Goal: Task Accomplishment & Management: Manage account settings

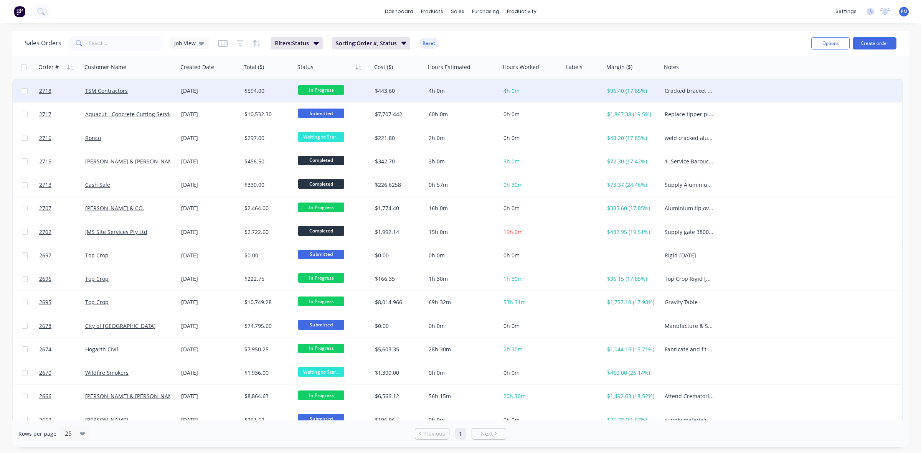
click at [313, 89] on span "In Progress" at bounding box center [321, 90] width 46 height 10
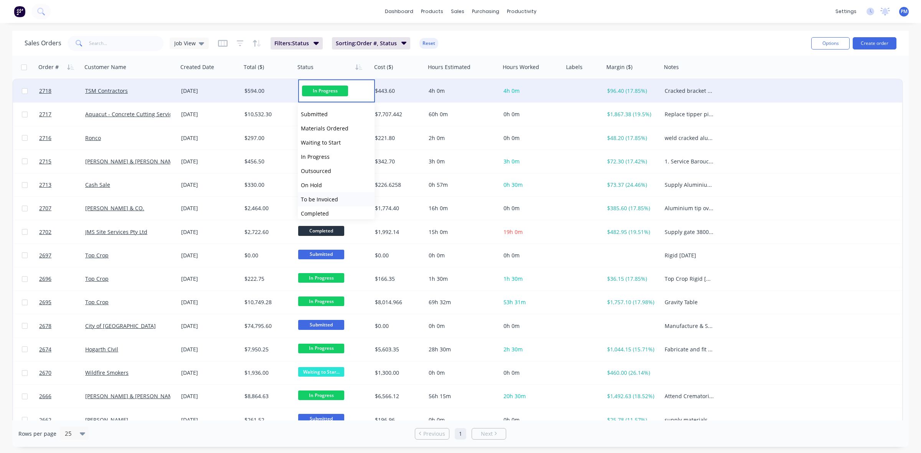
click at [327, 197] on span "To be Invoiced" at bounding box center [319, 199] width 37 height 7
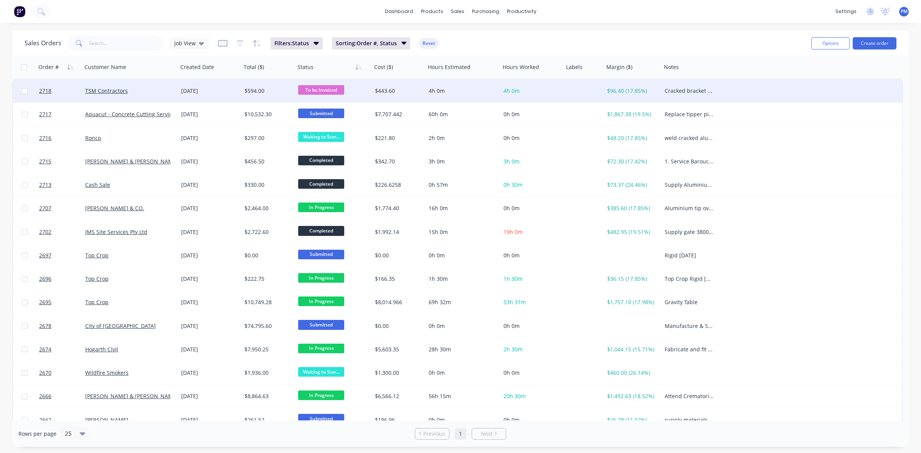
click at [158, 88] on div "TSM Contractors" at bounding box center [127, 91] width 85 height 8
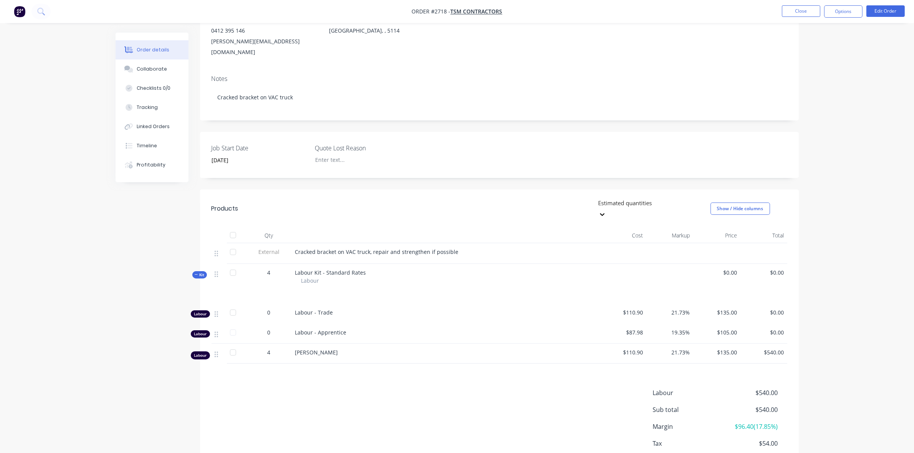
scroll to position [96, 0]
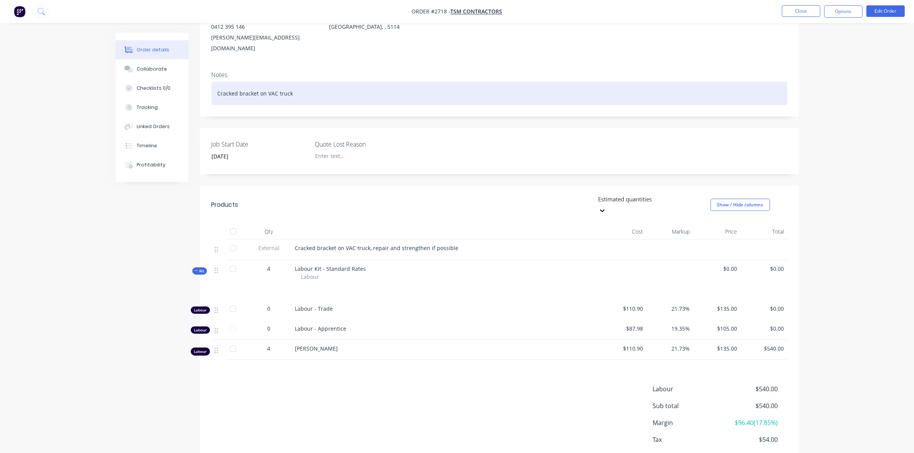
click at [299, 83] on div "Cracked bracket on VAC truck" at bounding box center [500, 93] width 576 height 23
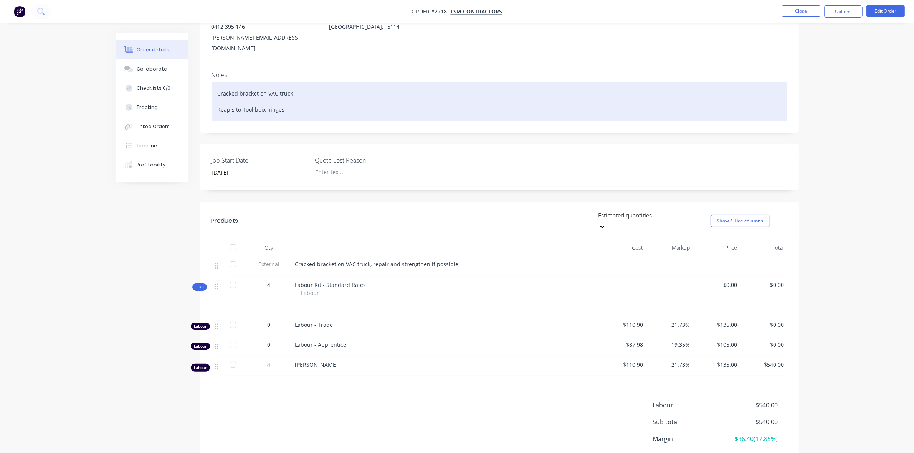
click at [228, 100] on div "Cracked bracket on VAC truck Reapis to Tool boix hinges" at bounding box center [500, 102] width 576 height 40
click at [225, 97] on div "Cracked bracket on VAC truck Reapis to Tool boix hinges" at bounding box center [500, 102] width 576 height 40
click at [261, 95] on div "Cracked bracket on VAC truck Repairs to Tool boix hinges" at bounding box center [500, 102] width 576 height 40
click at [294, 98] on div "Cracked bracket on VAC truck Repairs to Tool box hinges" at bounding box center [500, 102] width 576 height 40
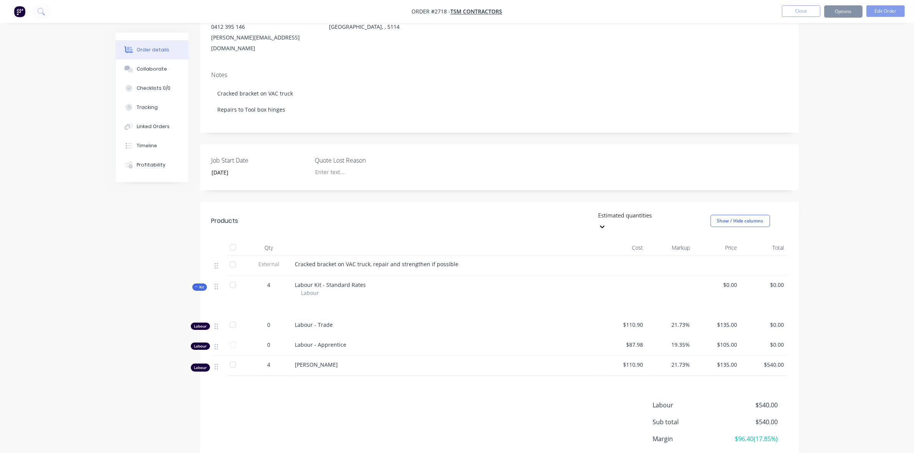
click at [456, 260] on div "Cracked bracket on VAC truck, repair and strengthen if possible" at bounding box center [445, 264] width 301 height 8
click at [453, 260] on div "Cracked bracket on VAC truck, repair and strengthen if possible" at bounding box center [445, 264] width 301 height 8
click at [449, 261] on span "Cracked bracket on VAC truck, repair and strengthen if possible" at bounding box center [377, 264] width 164 height 7
click at [452, 261] on span "Cracked bracket on VAC truck, repair and strengthen if possible" at bounding box center [377, 264] width 164 height 7
click at [793, 12] on button "Close" at bounding box center [801, 11] width 38 height 12
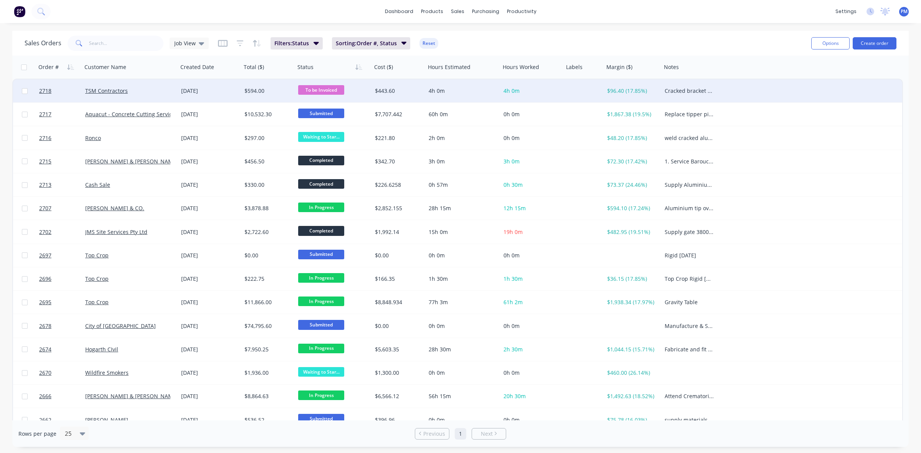
click at [162, 89] on div "TSM Contractors" at bounding box center [127, 91] width 85 height 8
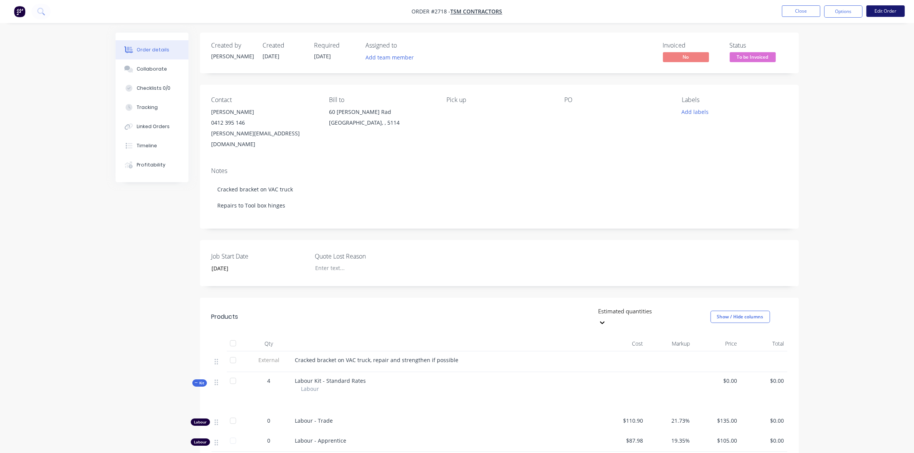
click at [880, 12] on button "Edit Order" at bounding box center [886, 11] width 38 height 12
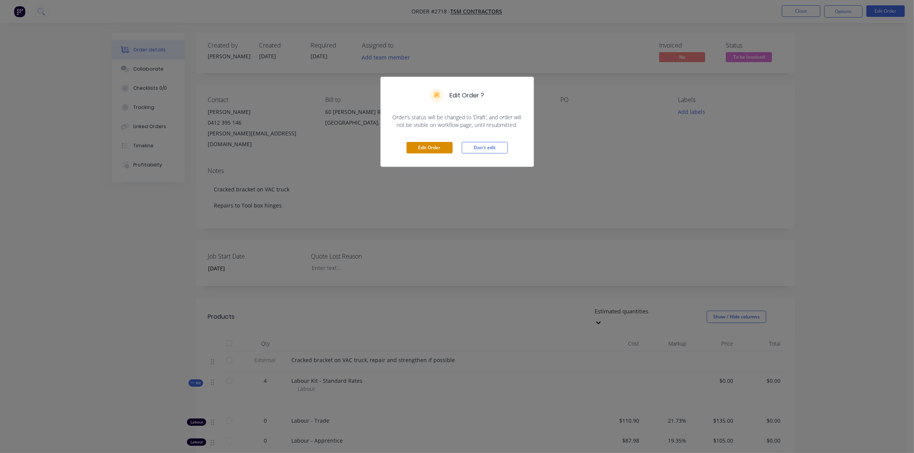
click at [429, 152] on button "Edit Order" at bounding box center [430, 148] width 46 height 12
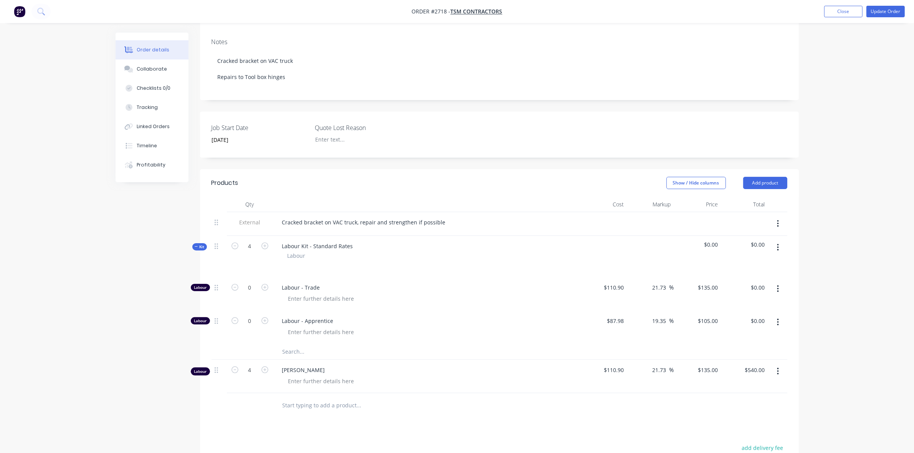
scroll to position [144, 0]
click at [448, 214] on div "Cracked bracket on VAC truck, repair and strengthen if possible" at bounding box center [426, 219] width 301 height 11
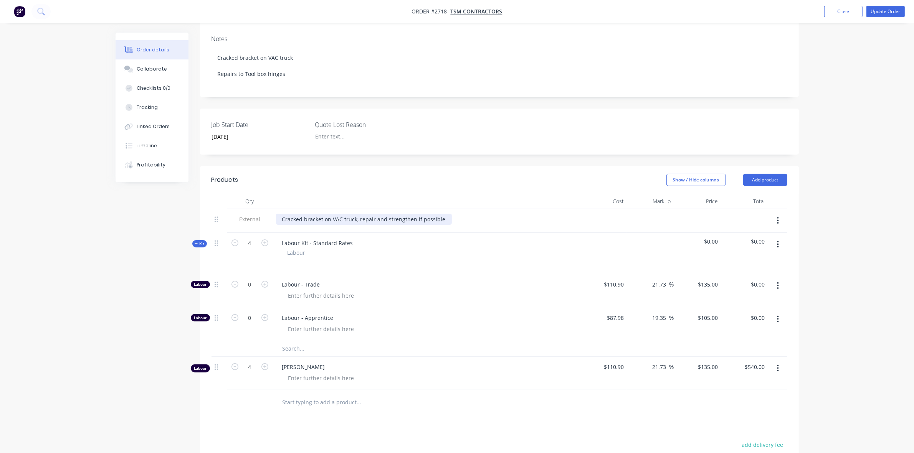
click at [442, 214] on div "Cracked bracket on VAC truck, repair and strengthen if possible" at bounding box center [364, 219] width 176 height 11
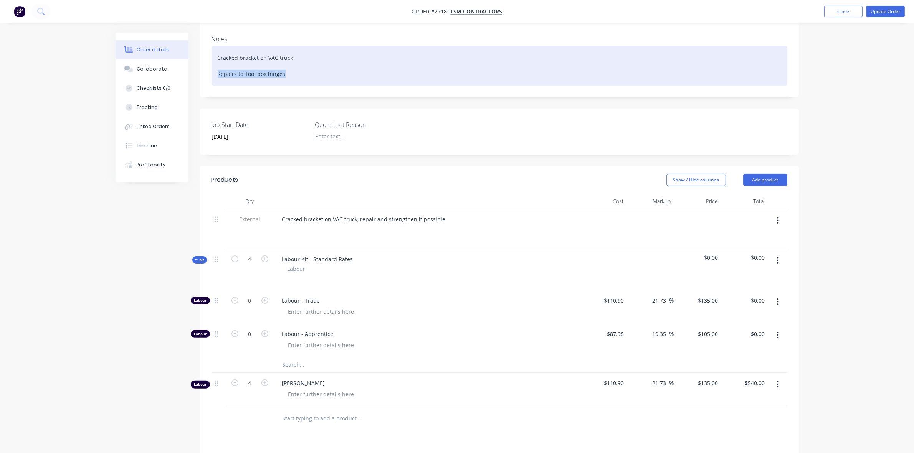
drag, startPoint x: 286, startPoint y: 51, endPoint x: 215, endPoint y: 50, distance: 71.0
click at [215, 50] on div "Cracked bracket on VAC truck Repairs to Tool box hinges" at bounding box center [500, 66] width 576 height 40
copy div "Repairs to Tool box hinges"
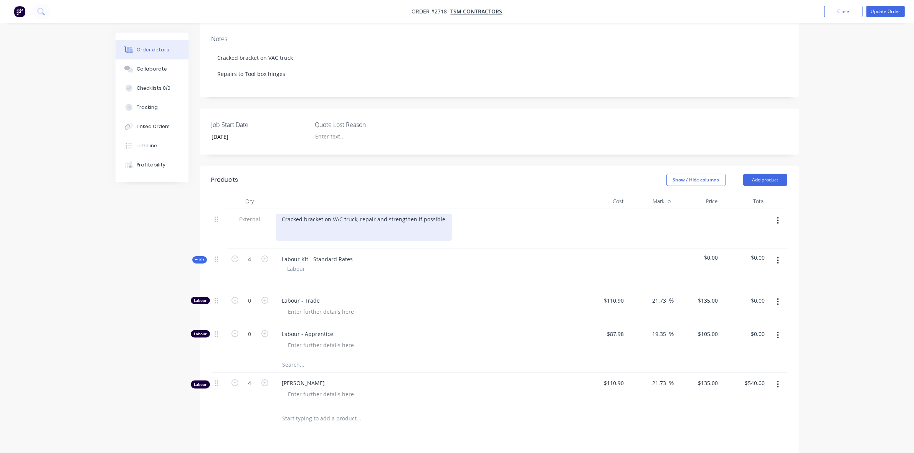
click at [291, 214] on div "Cracked bracket on VAC truck, repair and strengthen if possible" at bounding box center [364, 227] width 176 height 27
drag, startPoint x: 414, startPoint y: 198, endPoint x: 440, endPoint y: 197, distance: 25.7
click at [440, 214] on div "Cracked bracket on VAC truck, repair and strengthen if possible Repairs to Tool…" at bounding box center [364, 227] width 176 height 27
click at [886, 13] on button "Update Order" at bounding box center [886, 12] width 38 height 12
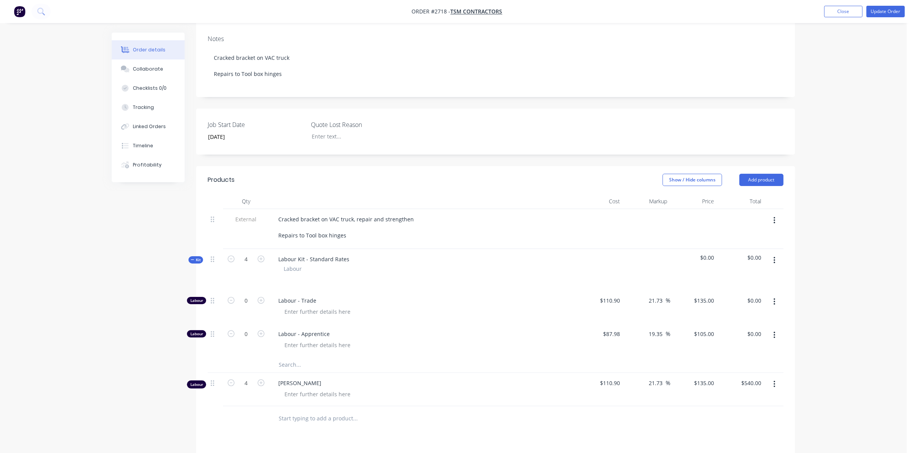
scroll to position [0, 0]
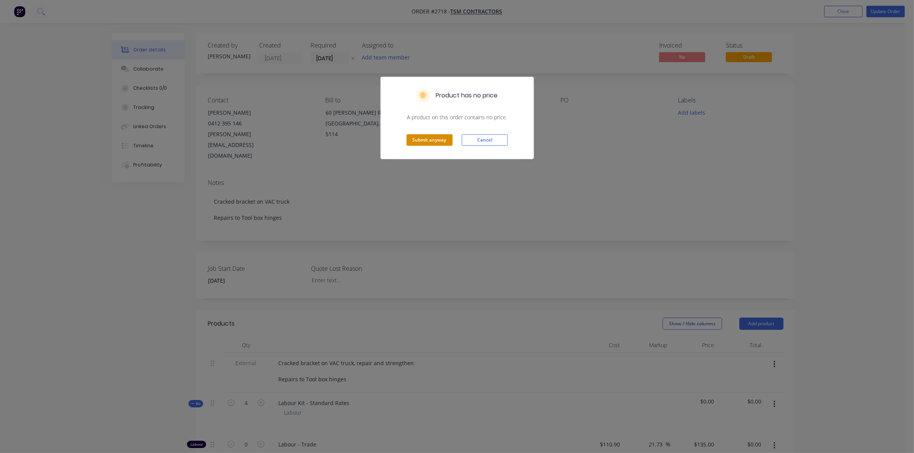
click at [434, 139] on button "Submit anyway" at bounding box center [430, 140] width 46 height 12
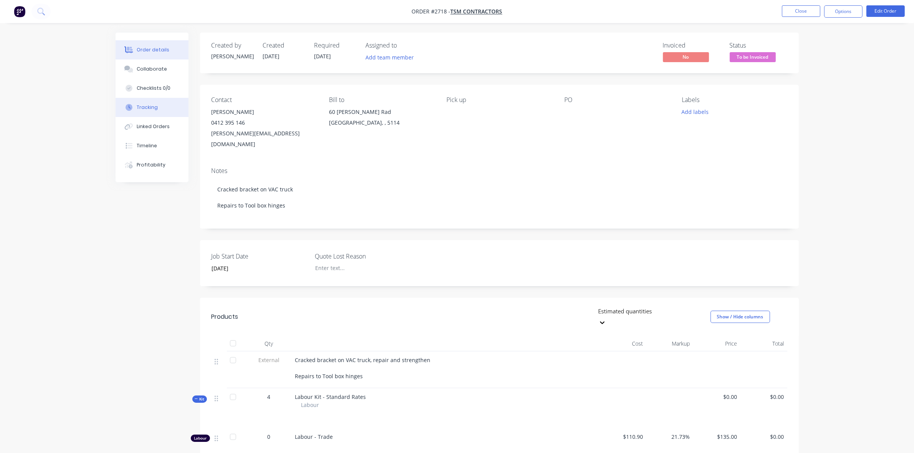
click at [148, 102] on button "Tracking" at bounding box center [152, 107] width 73 height 19
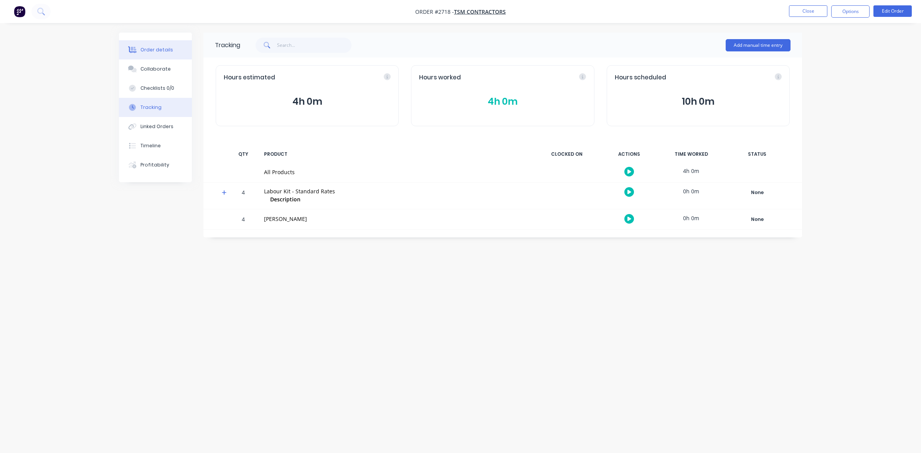
click at [160, 48] on div "Order details" at bounding box center [157, 49] width 33 height 7
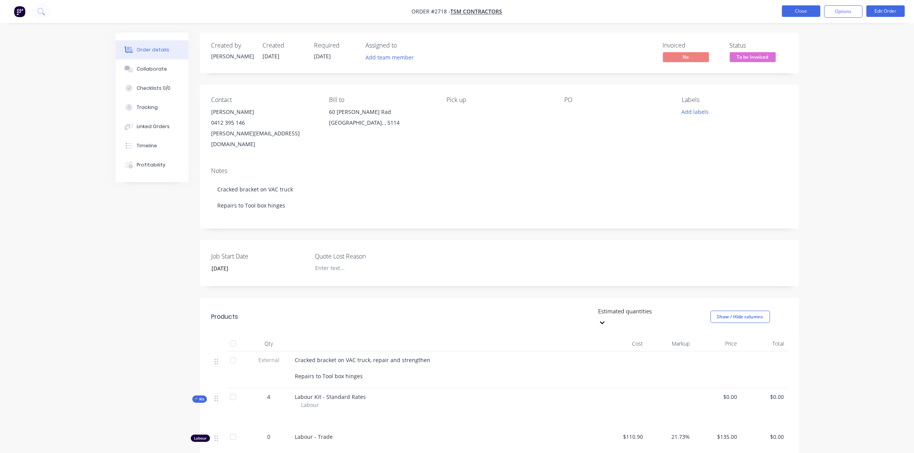
click at [799, 12] on button "Close" at bounding box center [801, 11] width 38 height 12
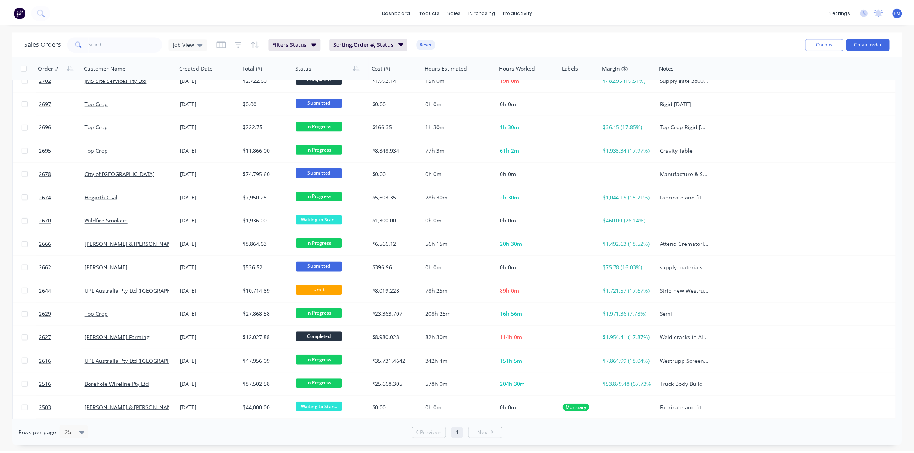
scroll to position [175, 0]
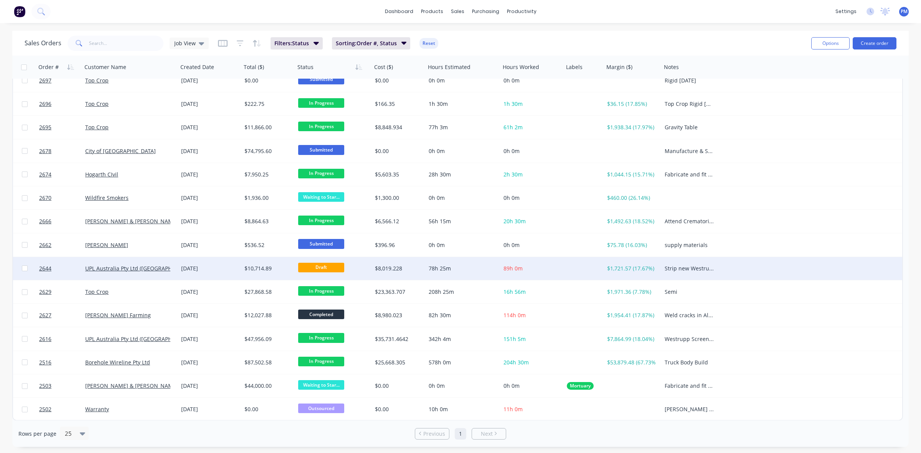
click at [223, 267] on div "[DATE]" at bounding box center [209, 269] width 57 height 8
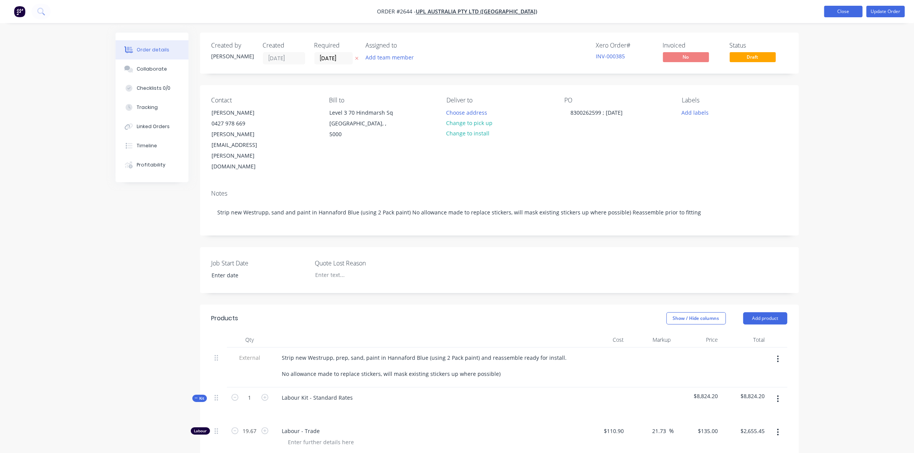
click at [833, 11] on button "Close" at bounding box center [843, 12] width 38 height 12
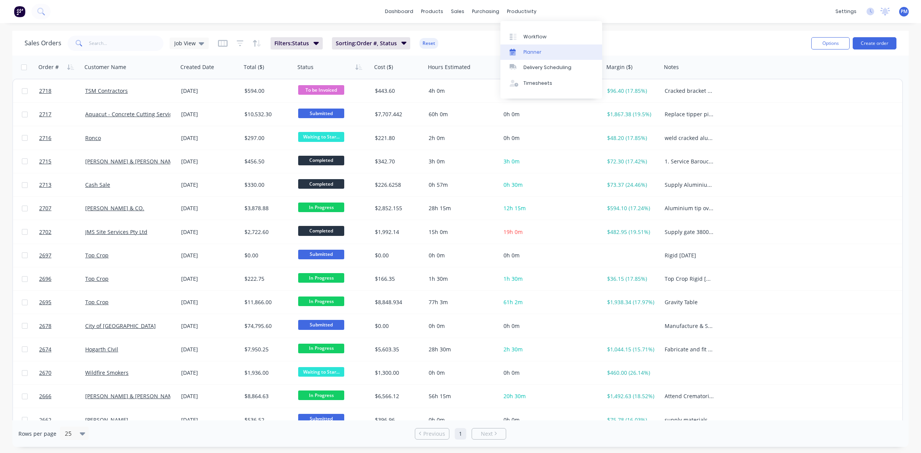
click at [526, 54] on div "Planner" at bounding box center [533, 52] width 18 height 7
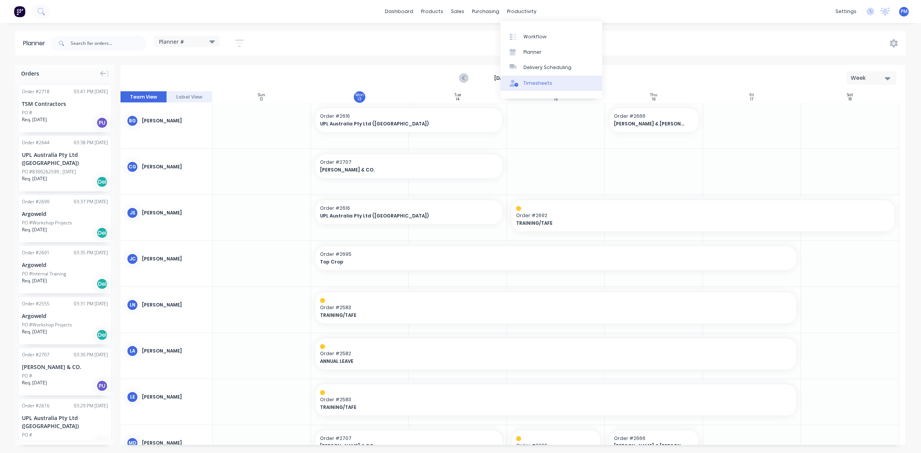
click at [534, 80] on div "Timesheets" at bounding box center [538, 83] width 29 height 7
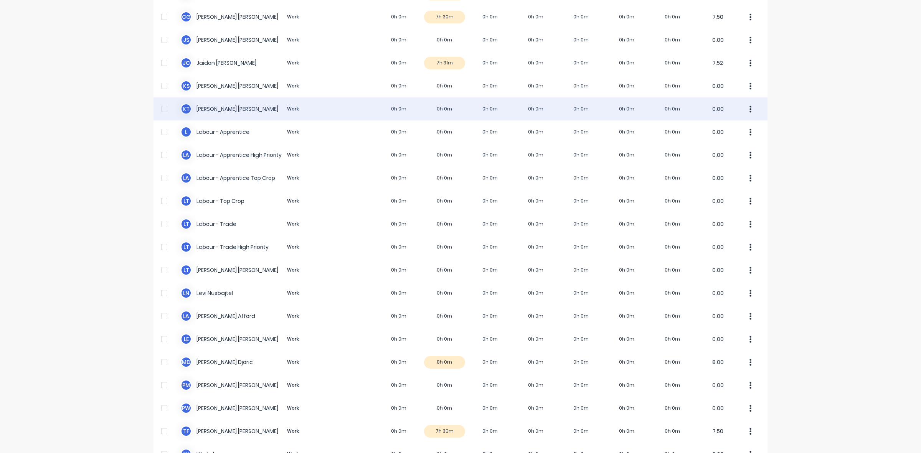
scroll to position [145, 0]
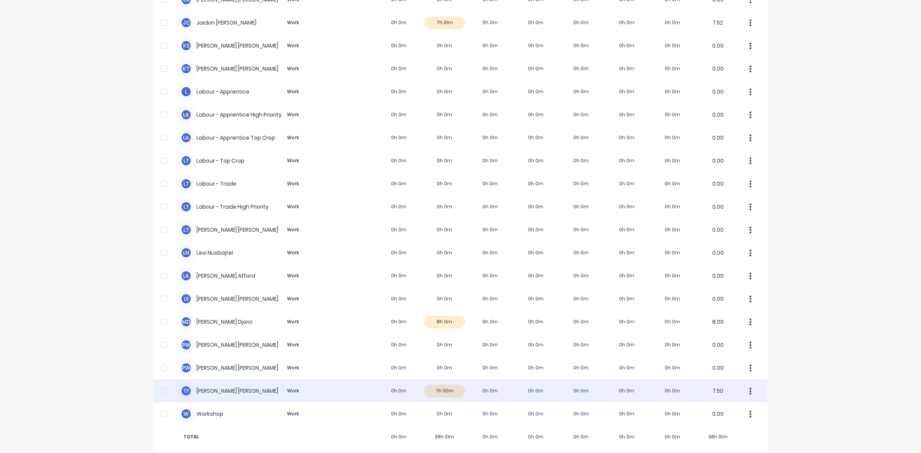
click at [456, 382] on div "T F [PERSON_NAME] Work 0h 0m 7h 30m 0h 0m 0h 0m 0h 0m 0h 0m 0h 0m 7.50" at bounding box center [461, 391] width 614 height 23
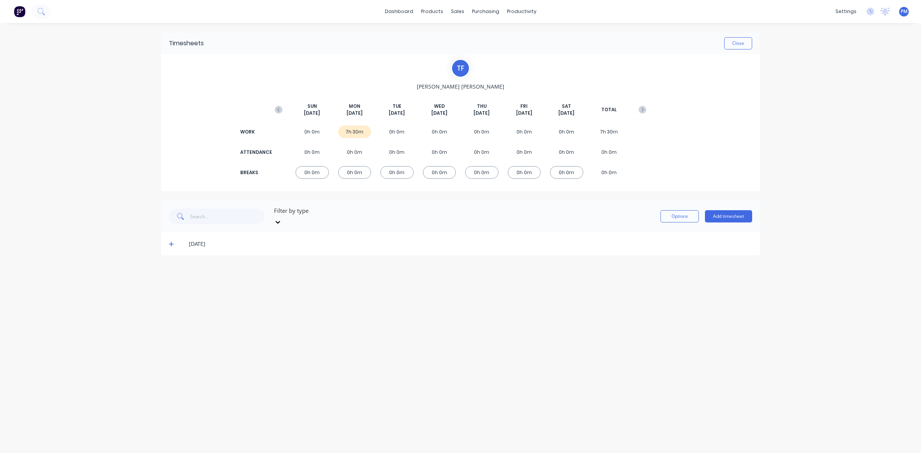
click at [170, 241] on icon at bounding box center [171, 243] width 5 height 5
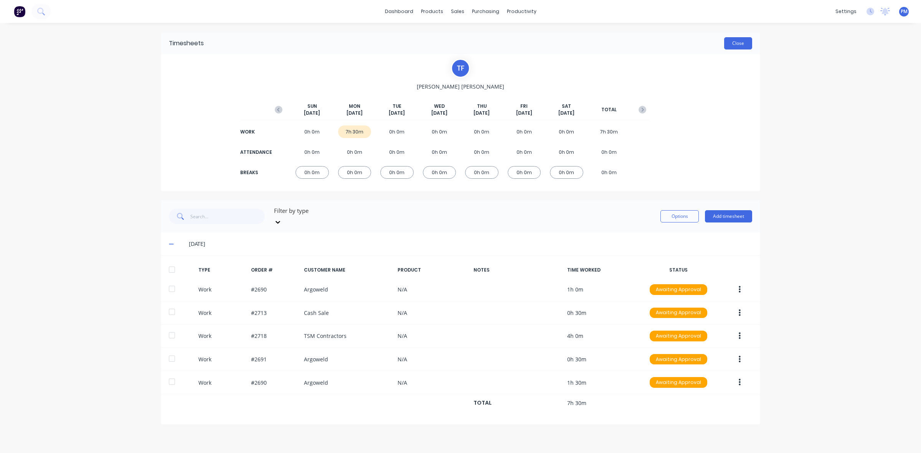
click at [738, 47] on button "Close" at bounding box center [738, 43] width 28 height 12
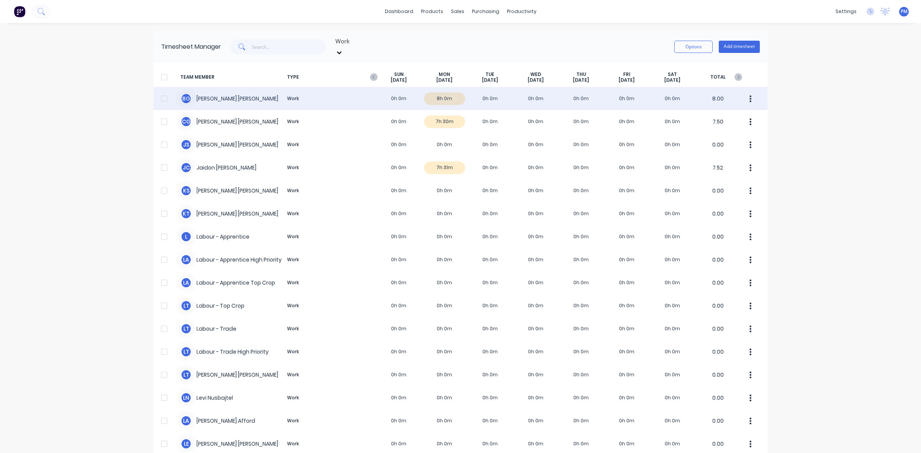
click at [448, 90] on div "[PERSON_NAME] Work 0h 0m 8h 0m 0h 0m 0h 0m 0h 0m 0h 0m 0h 0m 8.00" at bounding box center [461, 98] width 614 height 23
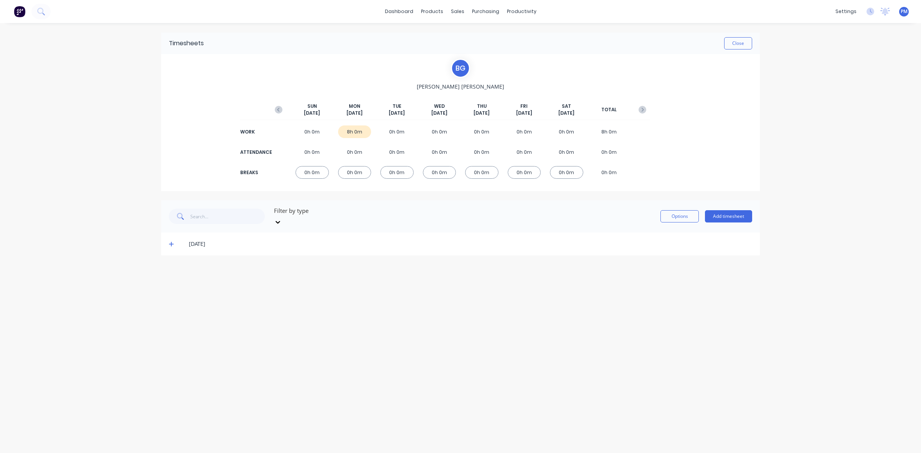
click at [171, 241] on icon at bounding box center [171, 243] width 5 height 5
click at [739, 46] on button "Close" at bounding box center [738, 43] width 28 height 12
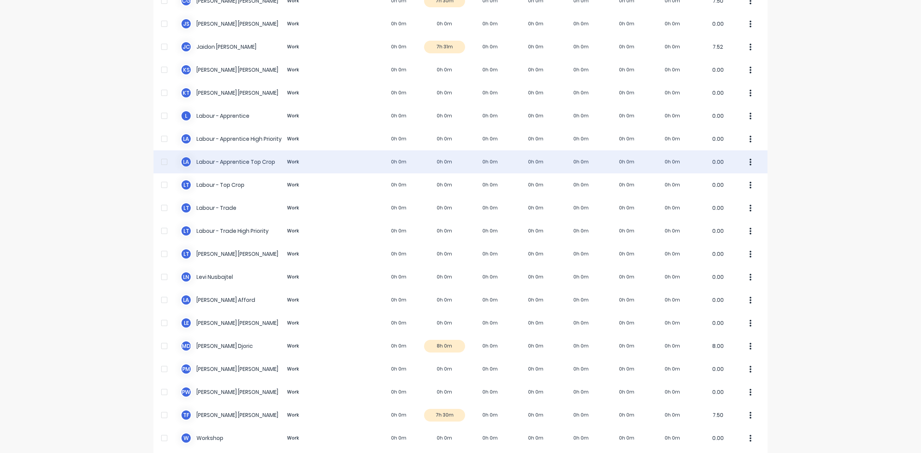
scroll to position [145, 0]
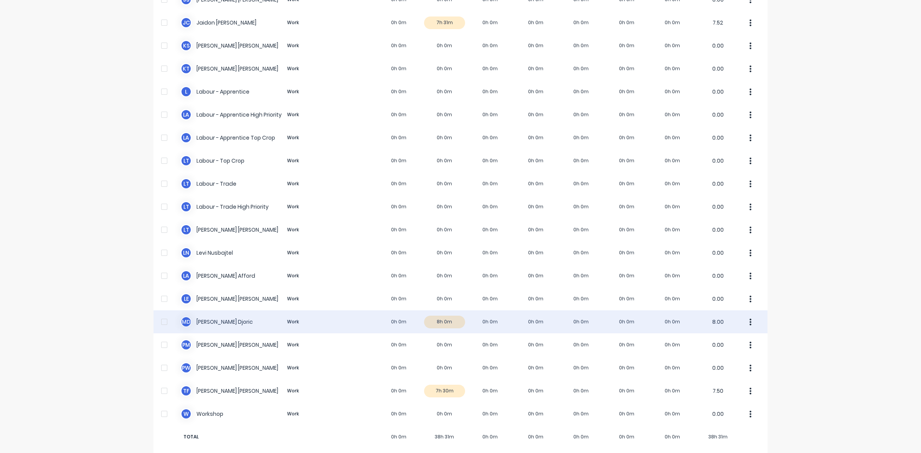
click at [452, 314] on div "M D [PERSON_NAME] Work 0h 0m 8h 0m 0h 0m 0h 0m 0h 0m 0h 0m 0h 0m 8.00" at bounding box center [461, 322] width 614 height 23
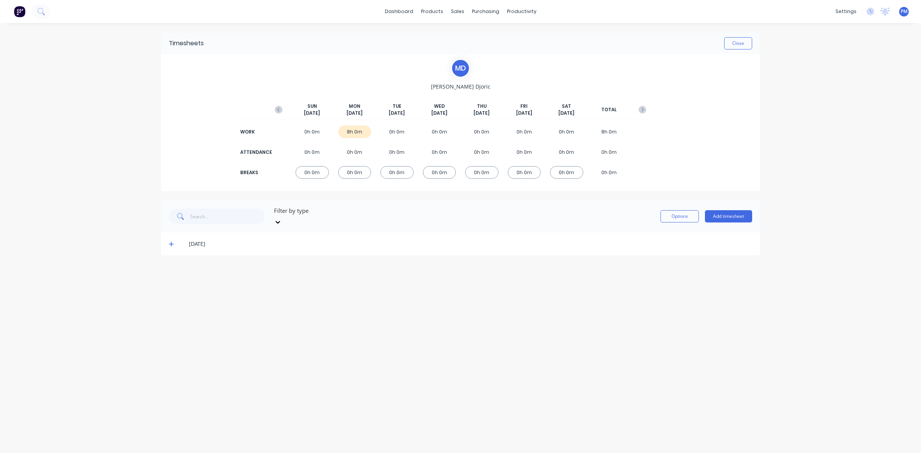
click at [171, 241] on icon at bounding box center [171, 243] width 5 height 5
click at [170, 241] on icon at bounding box center [171, 243] width 5 height 5
click at [738, 45] on button "Close" at bounding box center [738, 43] width 28 height 12
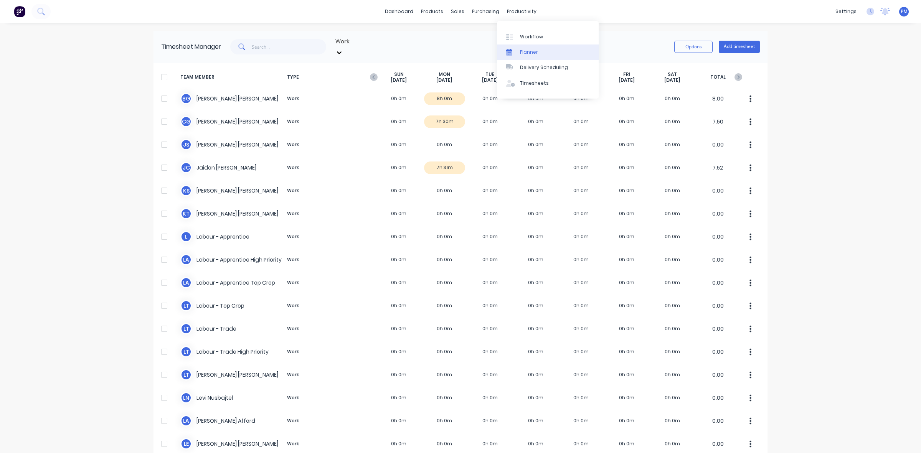
click at [528, 48] on link "Planner" at bounding box center [548, 52] width 102 height 15
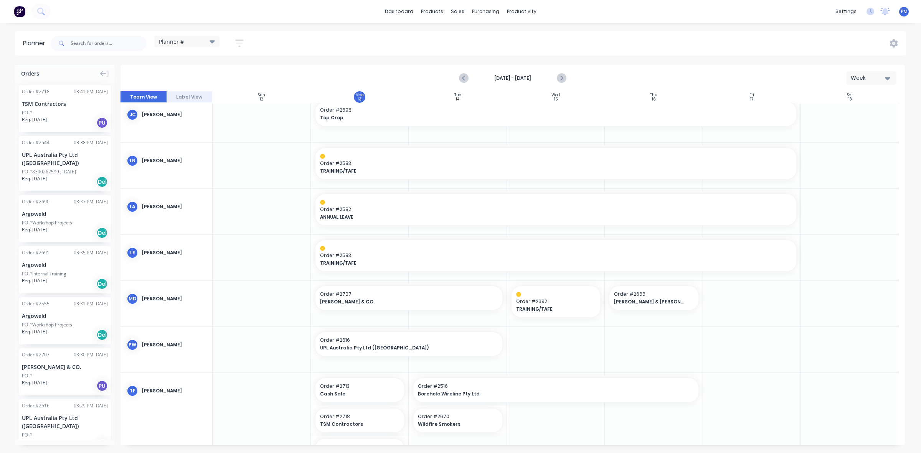
scroll to position [175, 0]
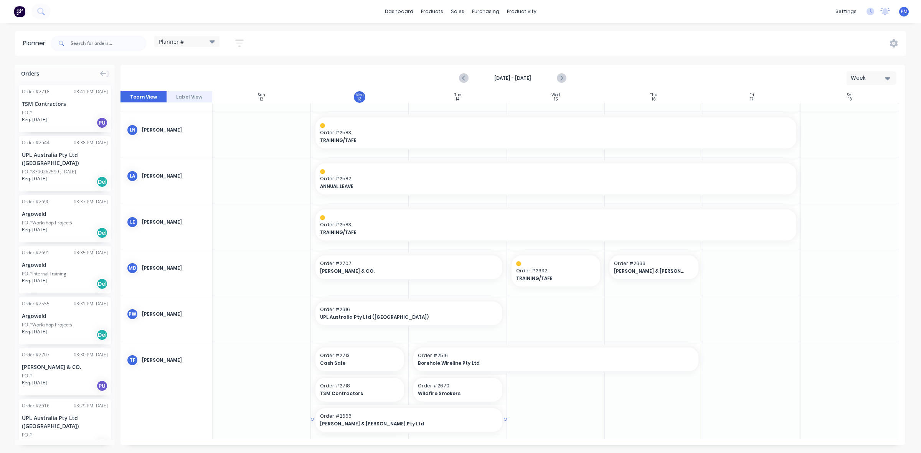
drag, startPoint x: 405, startPoint y: 419, endPoint x: 451, endPoint y: 419, distance: 46.1
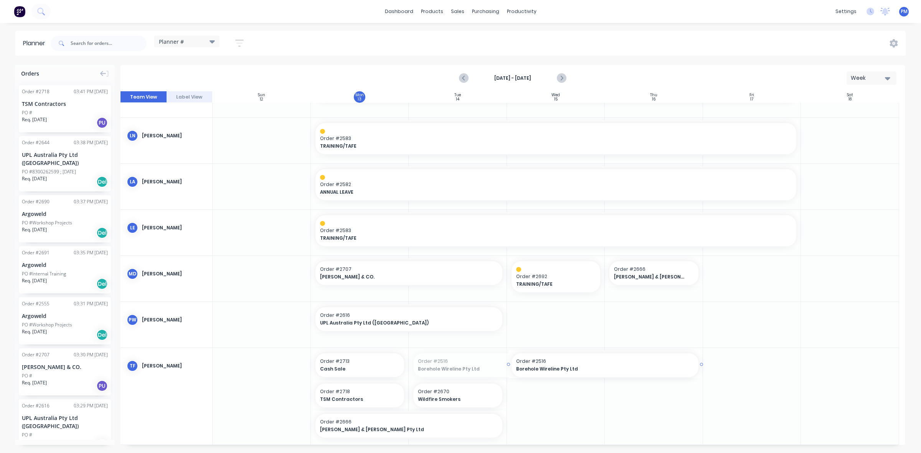
drag, startPoint x: 409, startPoint y: 364, endPoint x: 508, endPoint y: 366, distance: 98.7
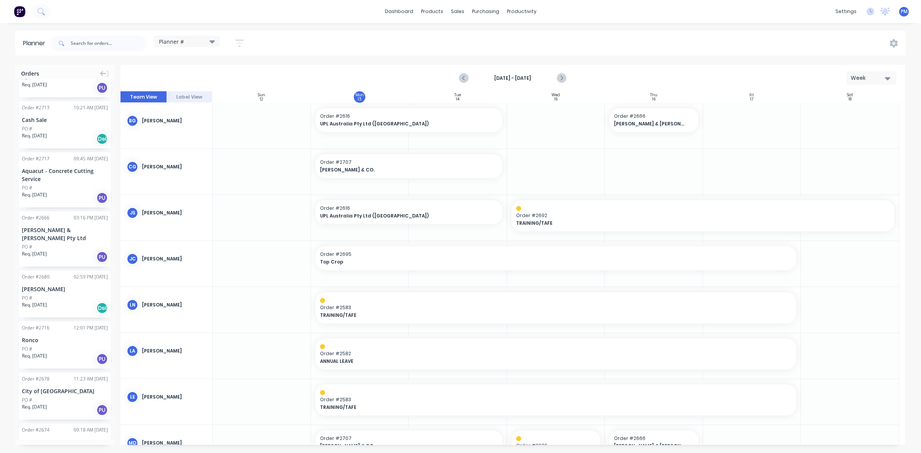
scroll to position [714, 0]
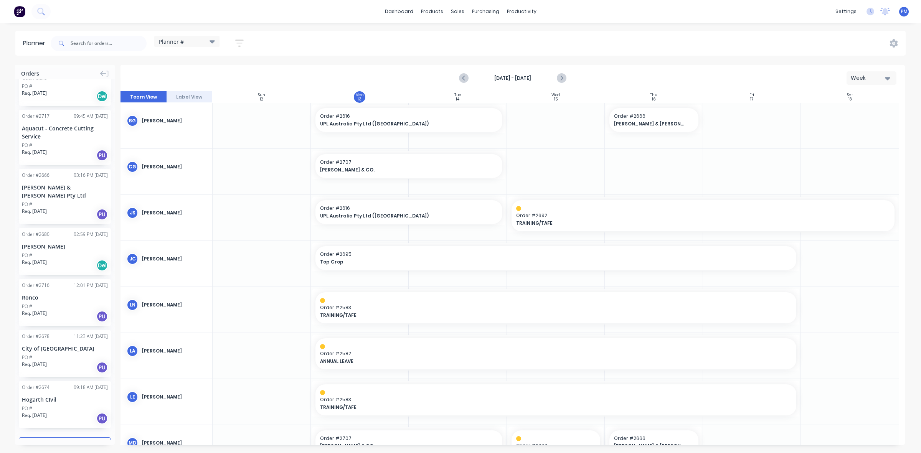
click at [53, 438] on button "Load more orders" at bounding box center [65, 444] width 92 height 13
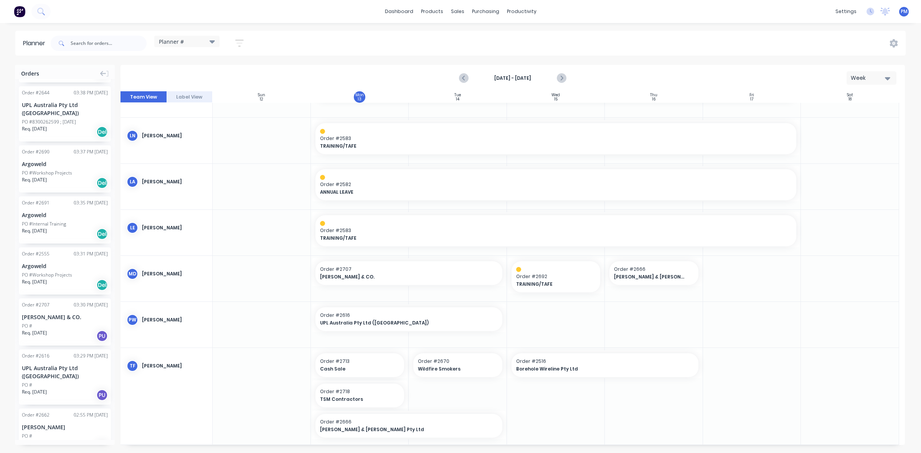
scroll to position [0, 0]
